Goal: Transaction & Acquisition: Purchase product/service

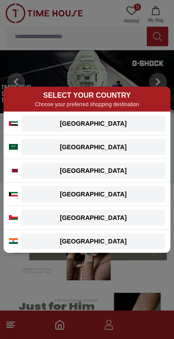
click at [112, 125] on div "[GEOGRAPHIC_DATA]" at bounding box center [93, 123] width 133 height 9
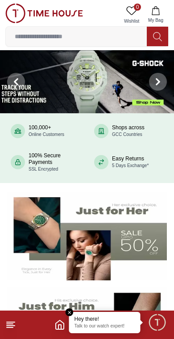
click at [106, 325] on p "Talk to our watch expert!" at bounding box center [104, 327] width 61 height 6
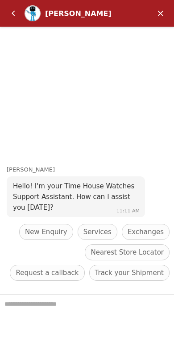
click at [164, 17] on em "Minimize" at bounding box center [160, 13] width 18 height 18
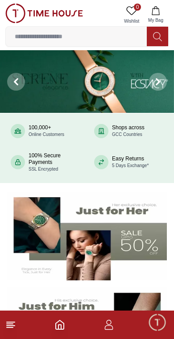
click at [109, 329] on icon "button" at bounding box center [108, 325] width 11 height 11
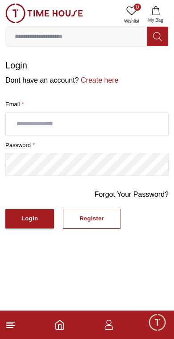
click at [99, 117] on input "text" at bounding box center [87, 124] width 162 height 22
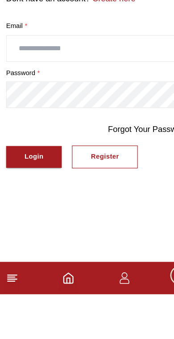
click at [97, 214] on div "Register" at bounding box center [91, 219] width 24 height 10
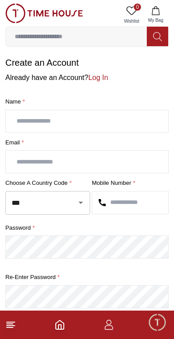
click at [123, 116] on input "text" at bounding box center [87, 121] width 162 height 22
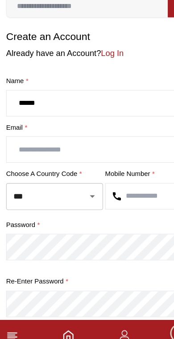
type input "******"
click at [105, 151] on input "text" at bounding box center [87, 162] width 162 height 22
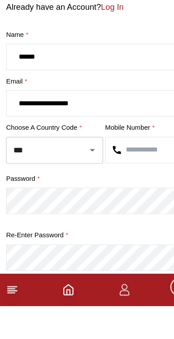
type input "**********"
click at [127, 192] on input "text" at bounding box center [130, 203] width 76 height 22
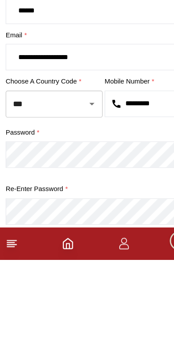
type input "*********"
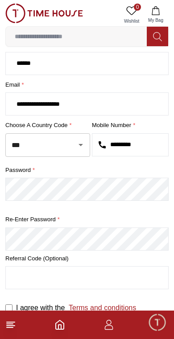
scroll to position [63, 0]
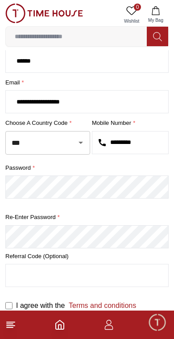
click at [6, 333] on footer at bounding box center [87, 325] width 174 height 28
click at [14, 329] on icon at bounding box center [10, 325] width 11 height 11
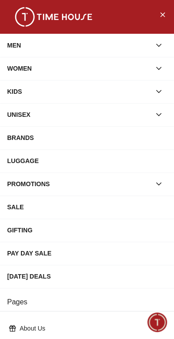
click at [162, 46] on icon "button" at bounding box center [158, 45] width 9 height 9
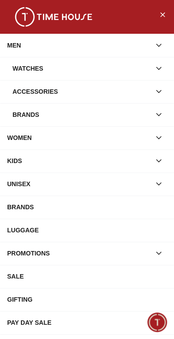
click at [154, 68] on icon "button" at bounding box center [158, 68] width 9 height 9
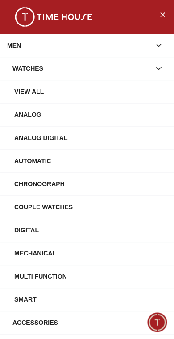
click at [37, 112] on div "Analog" at bounding box center [90, 115] width 152 height 16
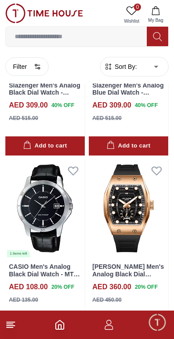
scroll to position [311, 0]
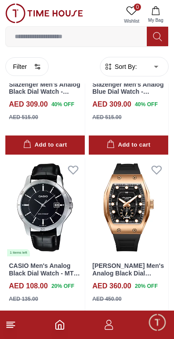
click at [13, 326] on line at bounding box center [11, 326] width 8 height 0
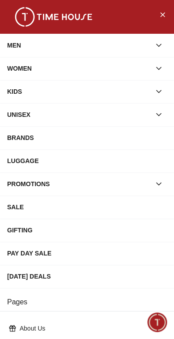
click at [99, 186] on div "PROMOTIONS" at bounding box center [78, 184] width 143 height 16
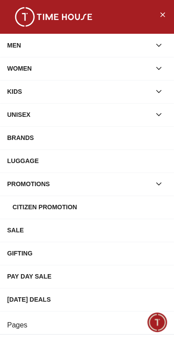
click at [23, 236] on div "SALE" at bounding box center [86, 230] width 159 height 16
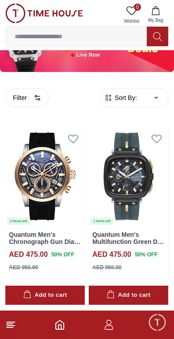
scroll to position [48, 0]
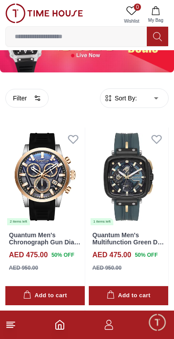
click at [35, 96] on icon "button" at bounding box center [37, 98] width 7 height 7
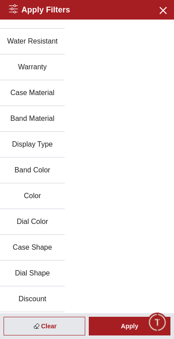
scroll to position [94, 0]
click at [40, 300] on button "Discount" at bounding box center [32, 300] width 65 height 26
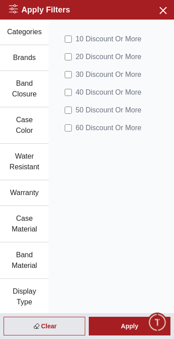
scroll to position [0, 0]
click at [130, 326] on div "Apply" at bounding box center [129, 326] width 81 height 19
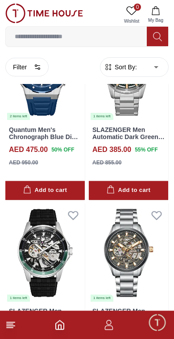
scroll to position [517, 0]
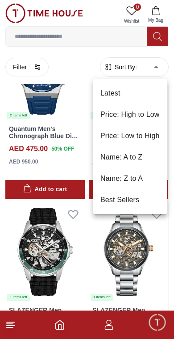
click at [131, 140] on li "Price: Low to High" at bounding box center [129, 135] width 73 height 21
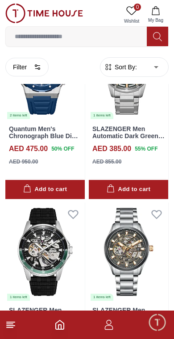
type input "*"
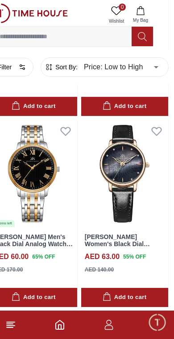
scroll to position [2926, 0]
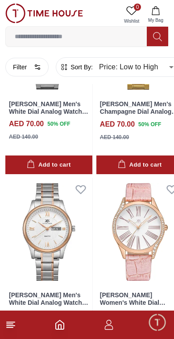
scroll to position [4599, 0]
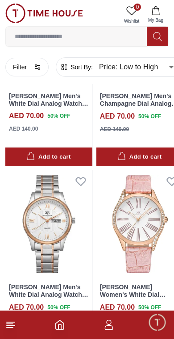
click at [79, 178] on icon at bounding box center [80, 182] width 9 height 8
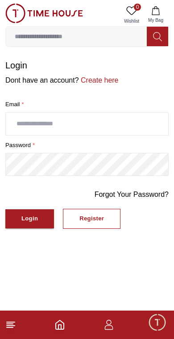
click at [151, 120] on input "text" at bounding box center [87, 124] width 162 height 22
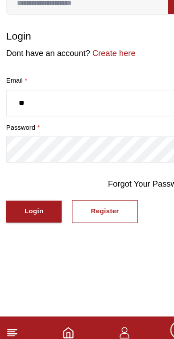
type input "*"
type input "**********"
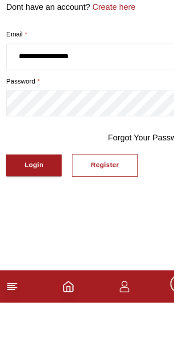
click at [28, 210] on button "Login" at bounding box center [29, 219] width 48 height 19
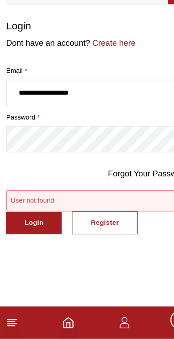
click at [89, 228] on button "Register" at bounding box center [91, 238] width 57 height 20
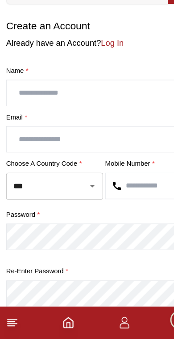
scroll to position [63, 0]
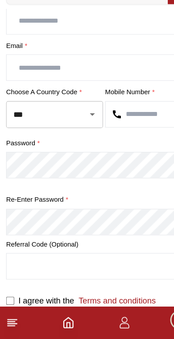
click at [8, 320] on icon at bounding box center [10, 325] width 11 height 11
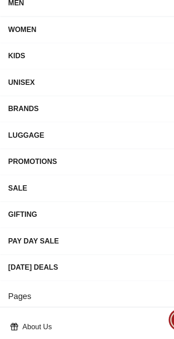
click at [100, 199] on div "SALE" at bounding box center [86, 207] width 159 height 16
